Goal: Browse casually: Explore the website without a specific task or goal

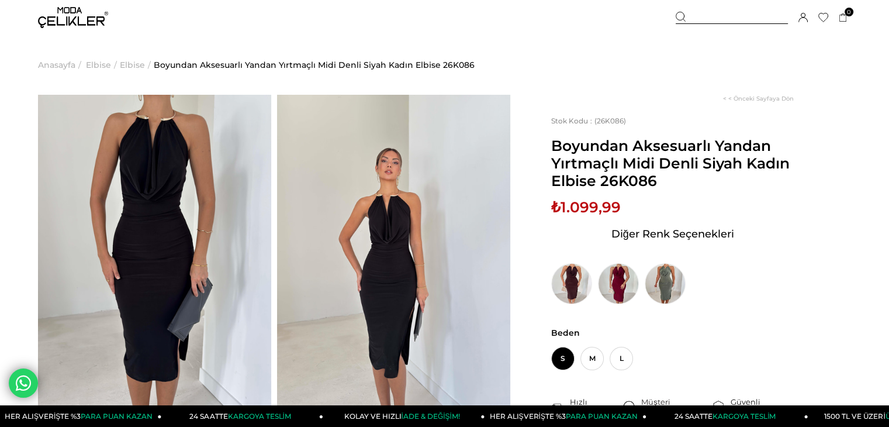
click at [394, 272] on img at bounding box center [393, 250] width 233 height 311
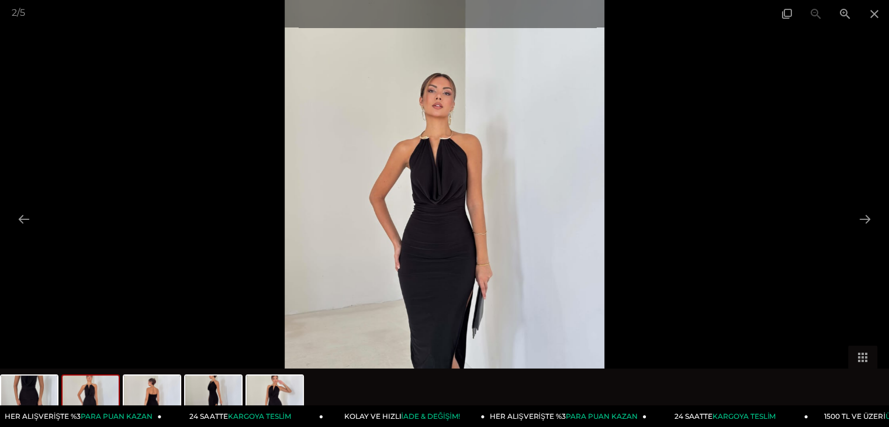
click at [503, 234] on img at bounding box center [445, 213] width 320 height 427
click at [869, 216] on button at bounding box center [865, 219] width 25 height 23
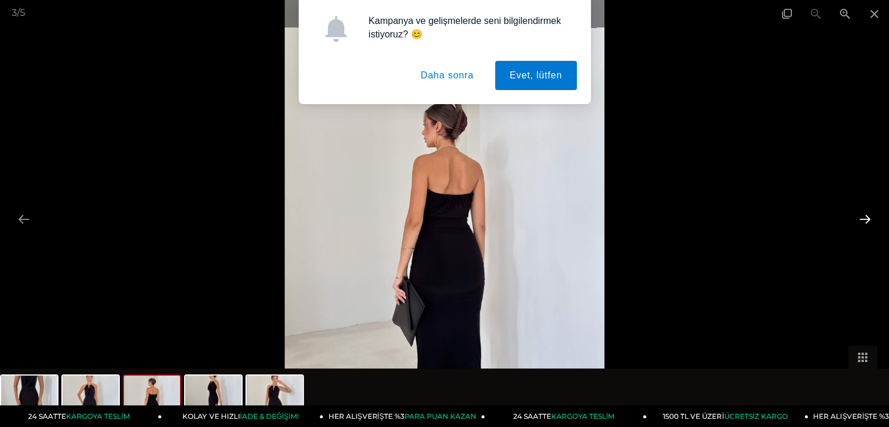
click at [868, 216] on button at bounding box center [865, 219] width 25 height 23
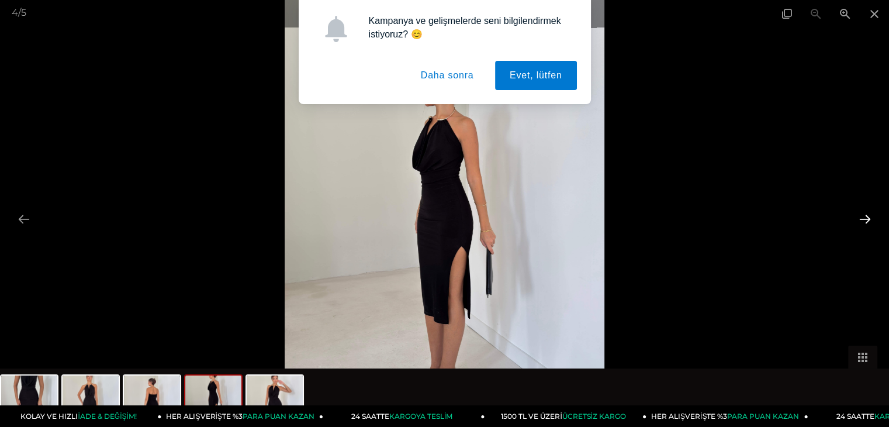
click at [865, 216] on button at bounding box center [865, 219] width 25 height 23
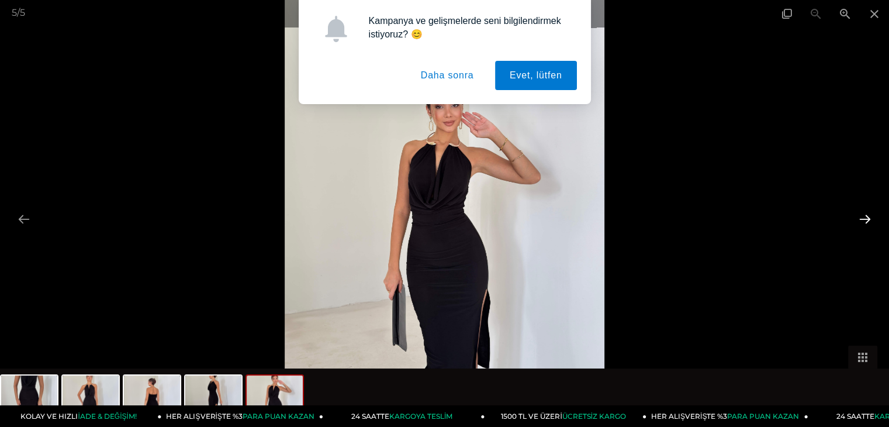
click at [865, 216] on button at bounding box center [865, 219] width 25 height 23
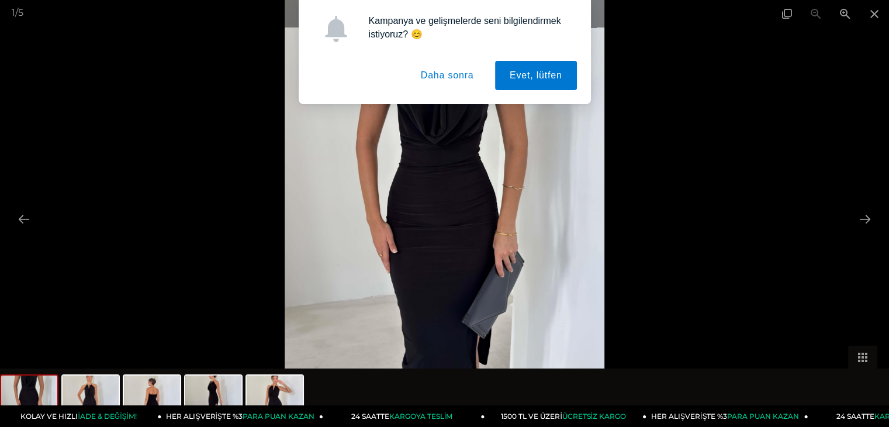
click at [449, 79] on button "Daha sonra" at bounding box center [447, 75] width 82 height 29
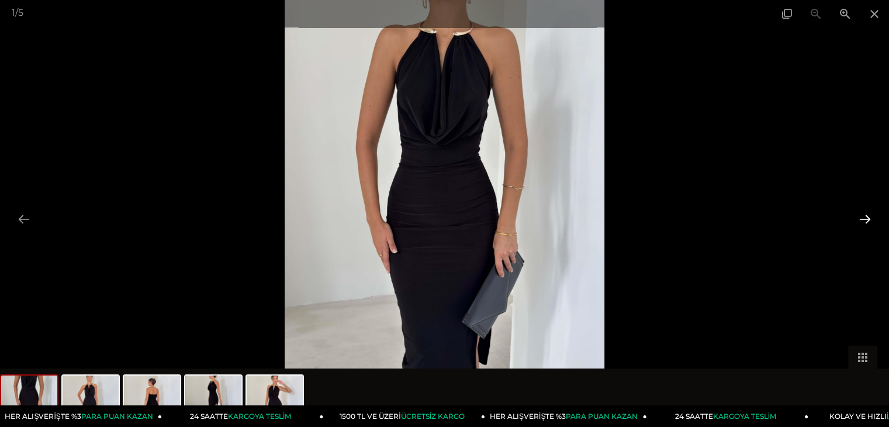
click at [871, 220] on button at bounding box center [865, 219] width 25 height 23
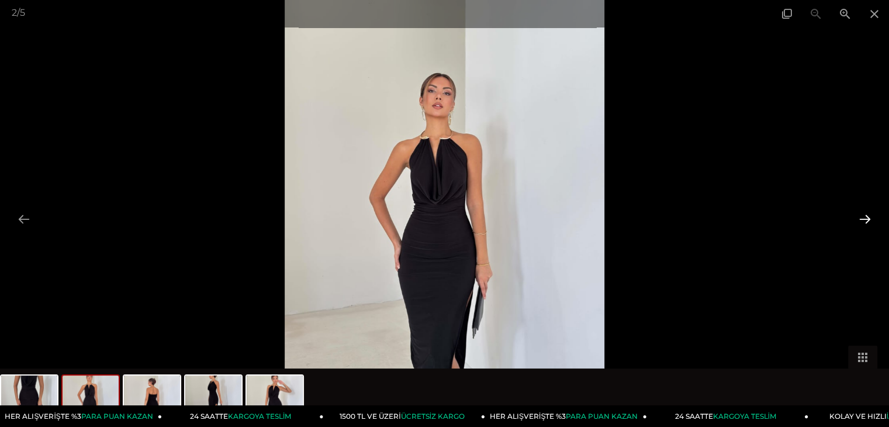
click at [871, 220] on button at bounding box center [865, 219] width 25 height 23
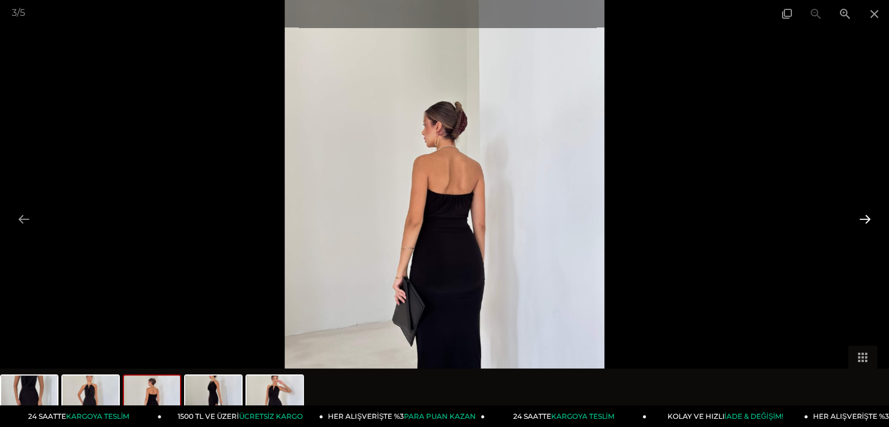
click at [871, 220] on button at bounding box center [865, 219] width 25 height 23
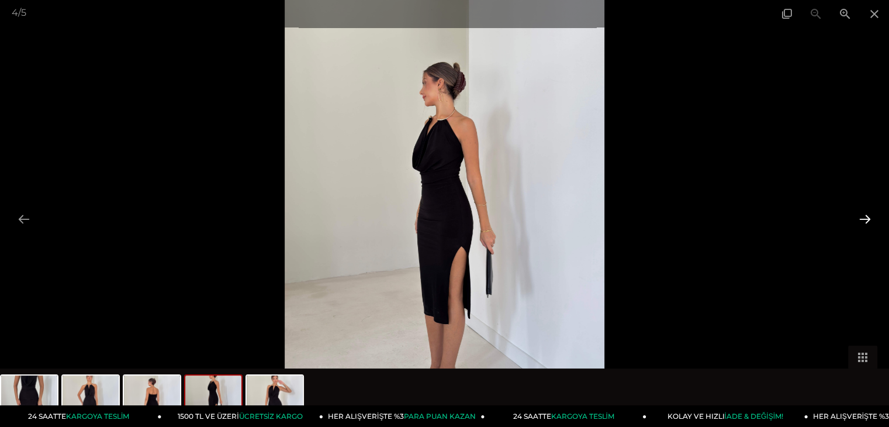
click at [871, 220] on button at bounding box center [865, 219] width 25 height 23
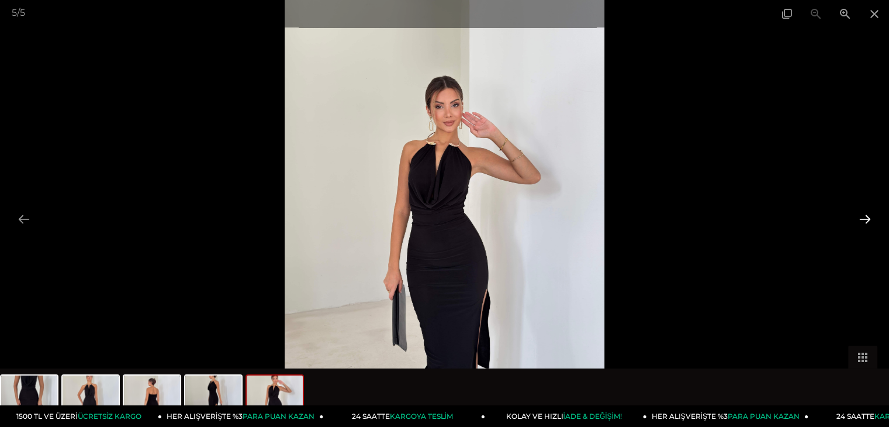
click at [869, 218] on button at bounding box center [865, 219] width 25 height 23
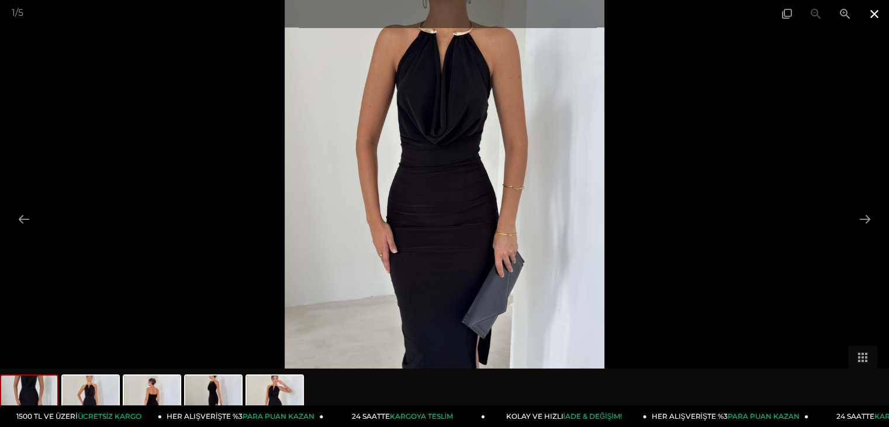
click at [874, 12] on span at bounding box center [874, 13] width 29 height 27
